Goal: Task Accomplishment & Management: Complete application form

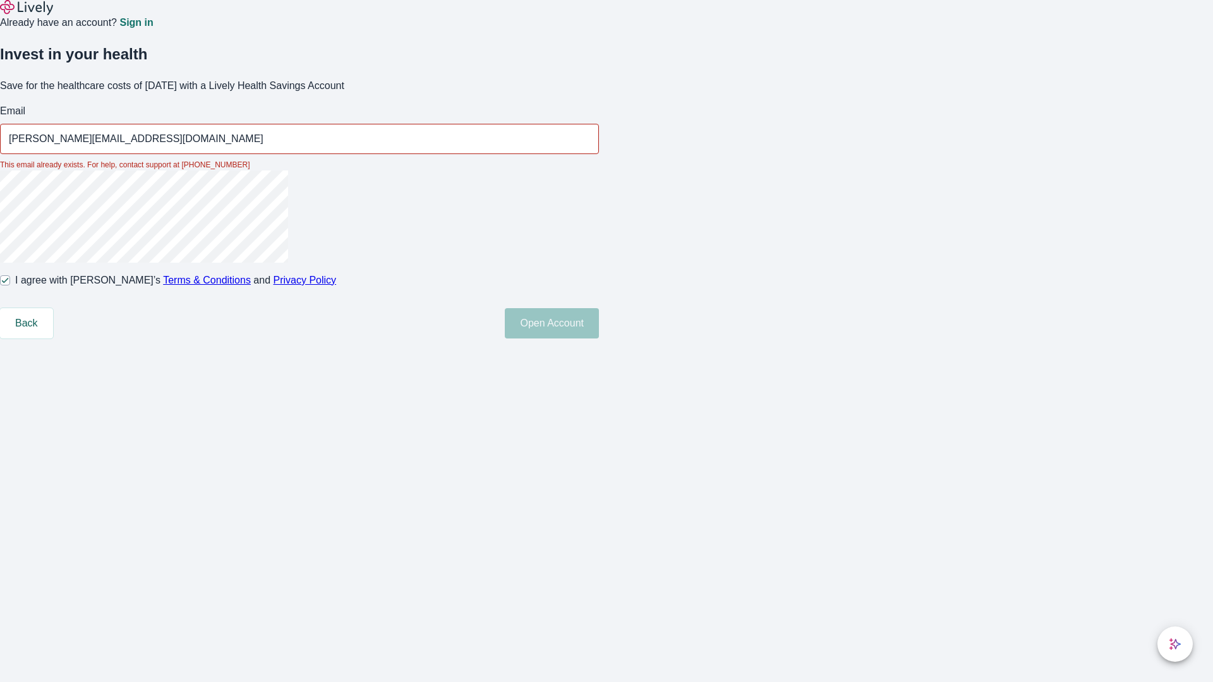
type input "[PERSON_NAME][EMAIL_ADDRESS][DOMAIN_NAME]"
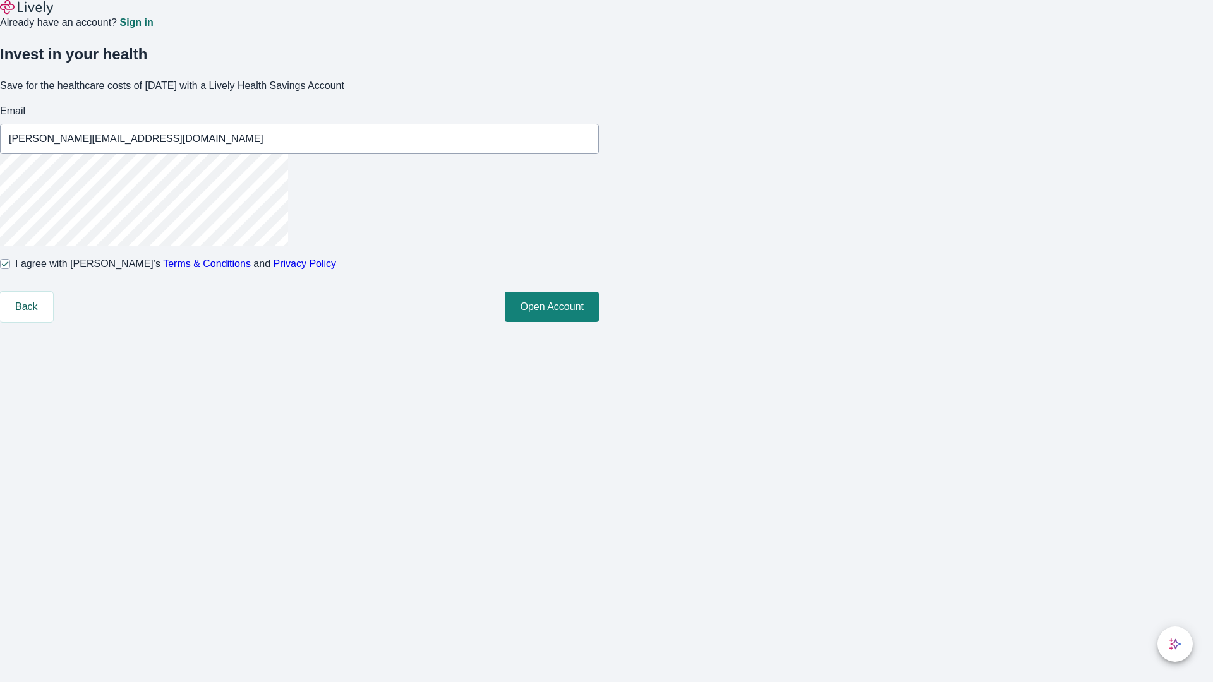
click at [10, 269] on input "I agree with Lively’s Terms & Conditions and Privacy Policy" at bounding box center [5, 264] width 10 height 10
checkbox input "false"
type input "[PERSON_NAME][EMAIL_ADDRESS][DOMAIN_NAME]"
click at [10, 269] on input "I agree with Lively’s Terms & Conditions and Privacy Policy" at bounding box center [5, 264] width 10 height 10
checkbox input "true"
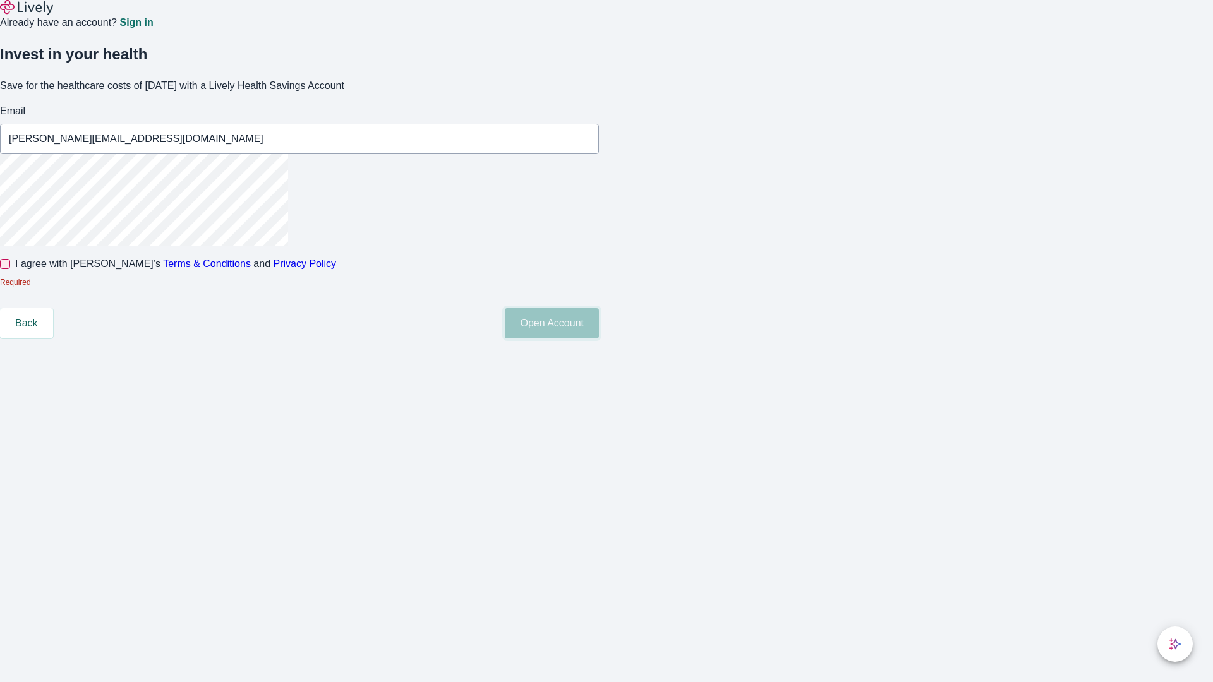
click at [599, 339] on button "Open Account" at bounding box center [552, 323] width 94 height 30
